Goal: Task Accomplishment & Management: Use online tool/utility

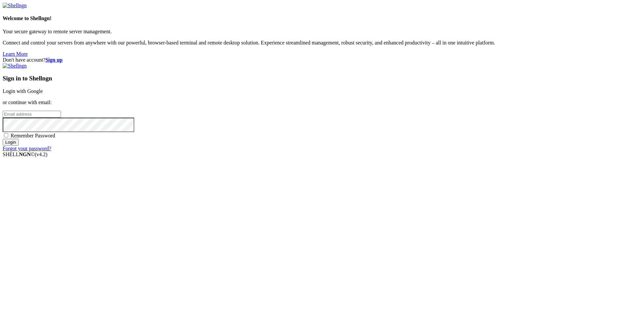
type input "[EMAIL_ADDRESS][DOMAIN_NAME]"
click at [55, 138] on span "Remember Password" at bounding box center [33, 136] width 45 height 6
click at [8, 137] on input "Remember Password" at bounding box center [6, 135] width 4 height 4
checkbox input "true"
click at [19, 146] on input "Login" at bounding box center [11, 142] width 16 height 7
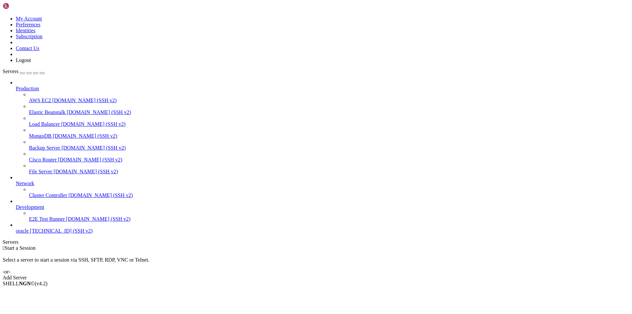
click at [33, 234] on span "[TECHNICAL_ID] (SSH v2)" at bounding box center [61, 231] width 63 height 6
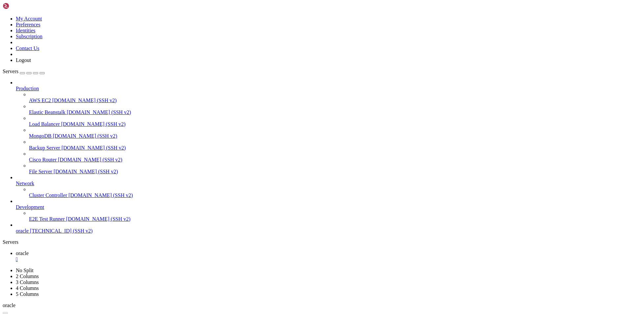
drag, startPoint x: 98, startPoint y: 7, endPoint x: 104, endPoint y: 11, distance: 6.9
click at [29, 250] on span "oracle" at bounding box center [22, 253] width 13 height 6
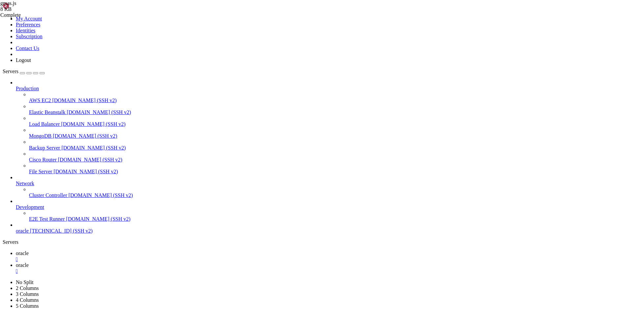
scroll to position [263, 0]
click at [29, 262] on span "oracle" at bounding box center [22, 265] width 13 height 6
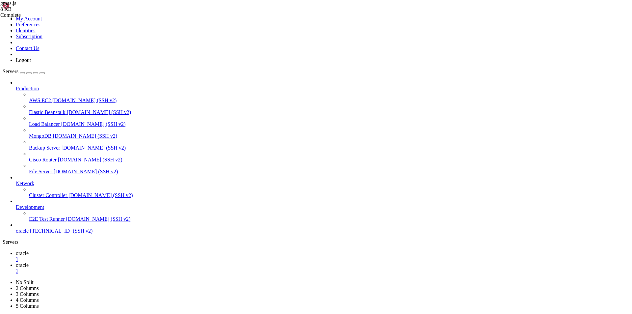
click at [29, 250] on span "oracle" at bounding box center [22, 253] width 13 height 6
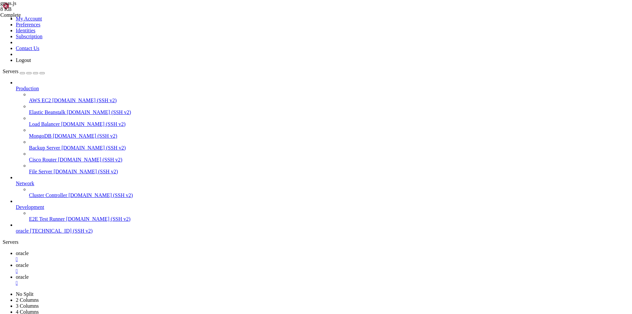
click at [29, 262] on span "oracle" at bounding box center [22, 265] width 13 height 6
click at [184, 280] on div "" at bounding box center [323, 283] width 614 height 6
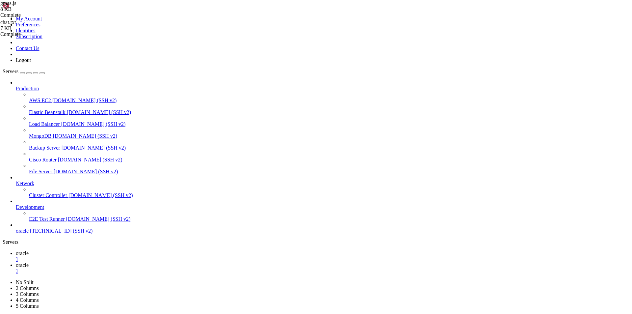
click at [97, 250] on link "oracle " at bounding box center [323, 256] width 614 height 12
click at [137, 262] on link "oracle " at bounding box center [323, 268] width 614 height 12
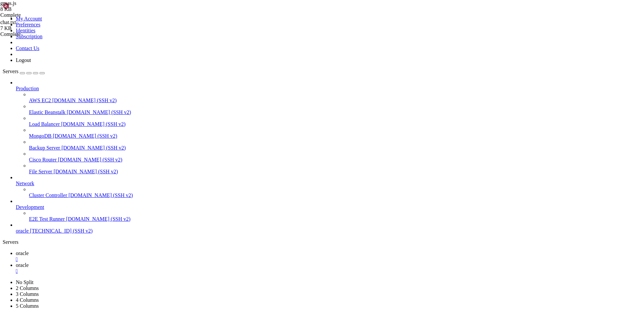
click at [29, 250] on span "oracle" at bounding box center [22, 253] width 13 height 6
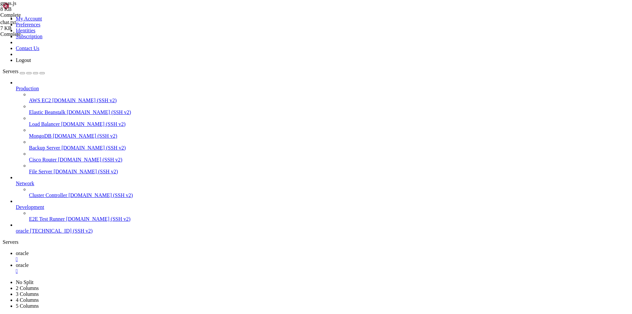
scroll to position [1204, 0]
click at [130, 262] on link "oracle " at bounding box center [323, 268] width 614 height 12
click at [29, 250] on span "oracle" at bounding box center [22, 253] width 13 height 6
click at [124, 262] on link "oracle " at bounding box center [323, 268] width 614 height 12
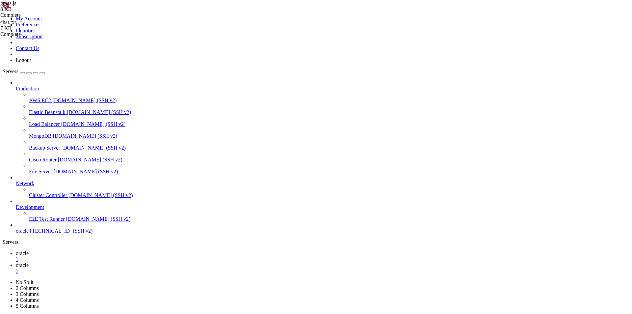
click at [29, 250] on span "oracle" at bounding box center [22, 253] width 13 height 6
click at [135, 262] on link "oracle " at bounding box center [323, 268] width 614 height 12
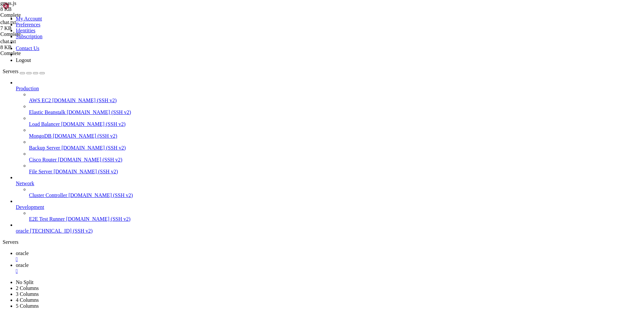
type input "/home/ubuntu/nodejs"
